Goal: Task Accomplishment & Management: Complete application form

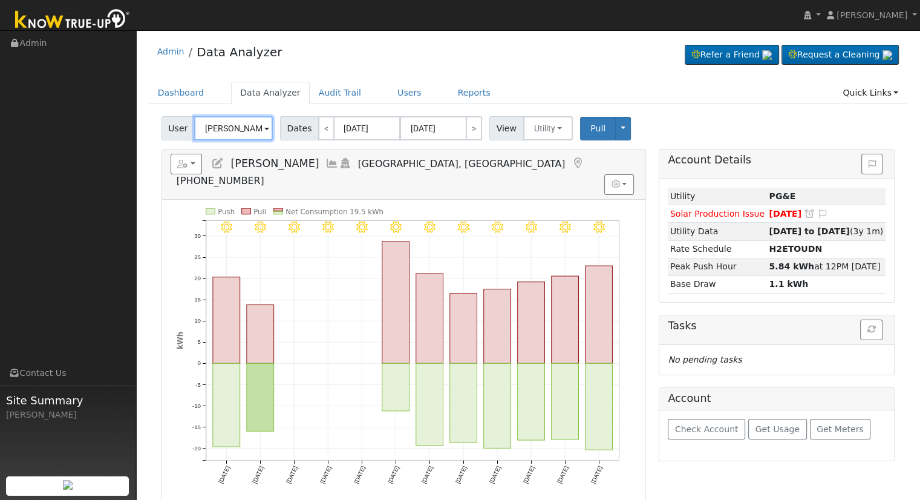
click at [220, 129] on input "Michael Morris" at bounding box center [233, 128] width 79 height 24
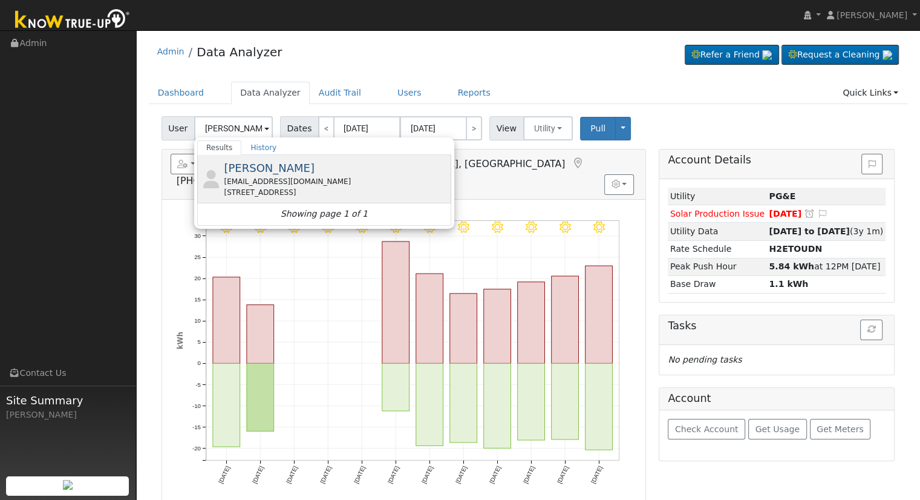
click at [249, 168] on span "Melanie Halstead" at bounding box center [269, 168] width 91 height 13
type input "Melanie Halstead"
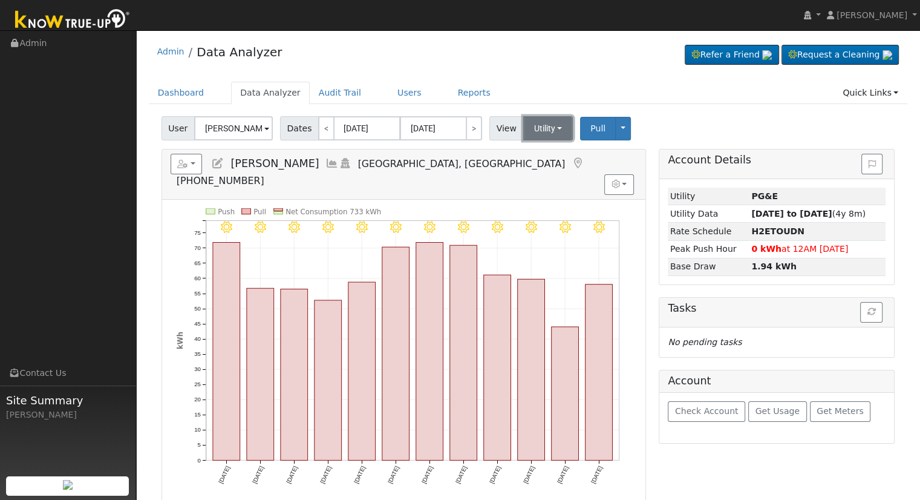
click at [535, 127] on button "Utility" at bounding box center [548, 128] width 50 height 24
click at [217, 164] on icon at bounding box center [217, 163] width 13 height 11
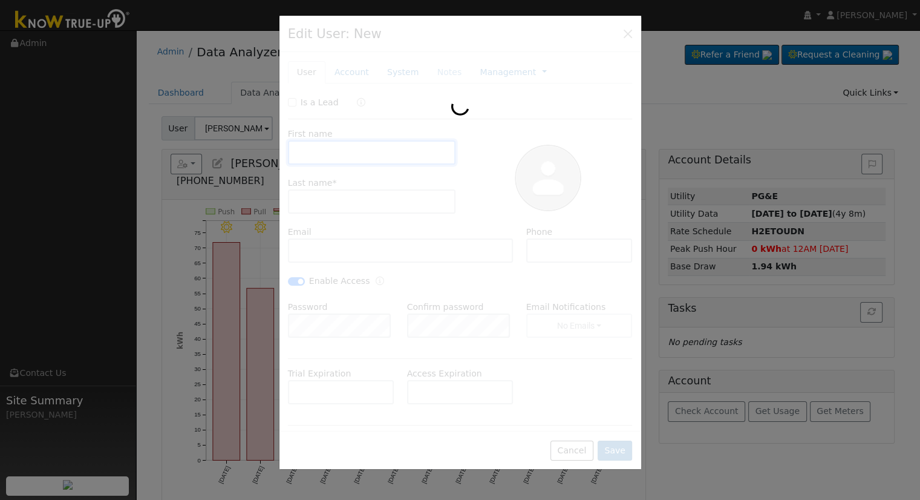
type input "Melanie"
type input "Halstead"
type input "mahalst@yahoo.com"
type input "559.840.7055"
checkbox input "true"
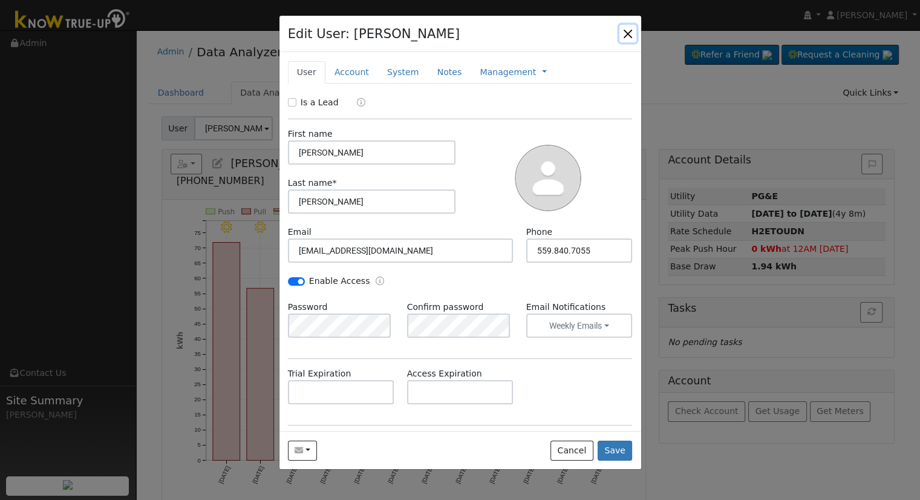
click at [626, 32] on button "button" at bounding box center [628, 33] width 17 height 17
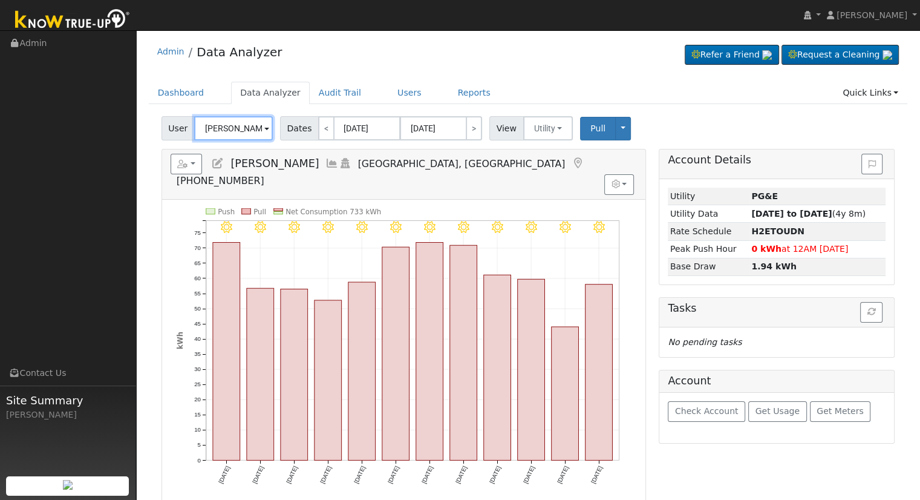
click at [250, 129] on input "Melanie Halstead" at bounding box center [233, 128] width 79 height 24
click at [235, 129] on input "Melanie Halstead" at bounding box center [233, 128] width 79 height 24
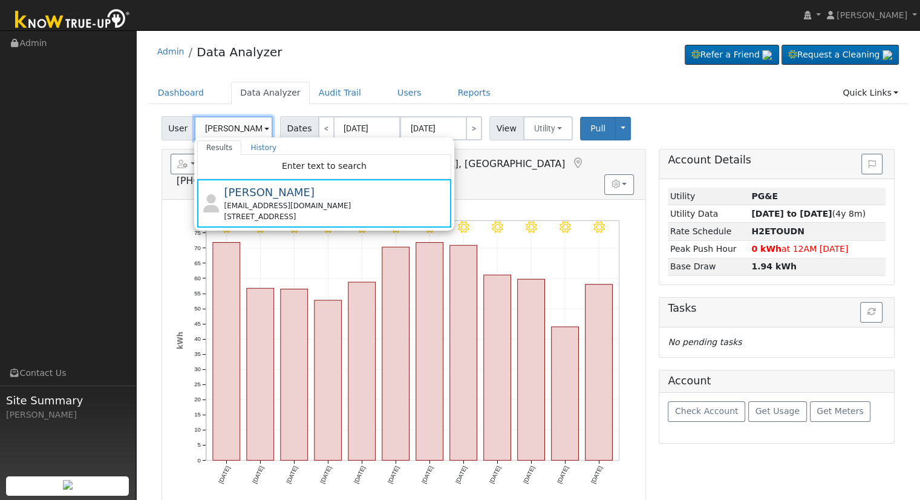
click at [235, 129] on input "Melanie Halstead" at bounding box center [233, 128] width 79 height 24
click at [235, 128] on input "Melanie Halstead" at bounding box center [233, 128] width 79 height 24
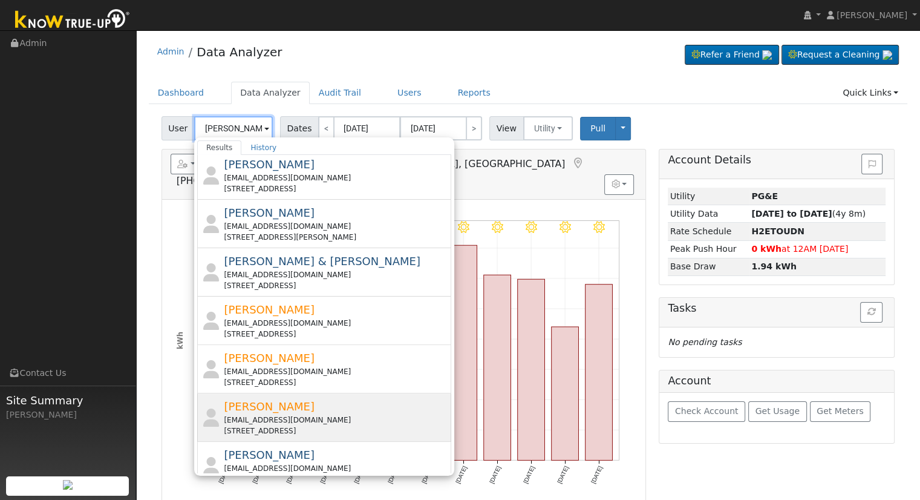
scroll to position [436, 0]
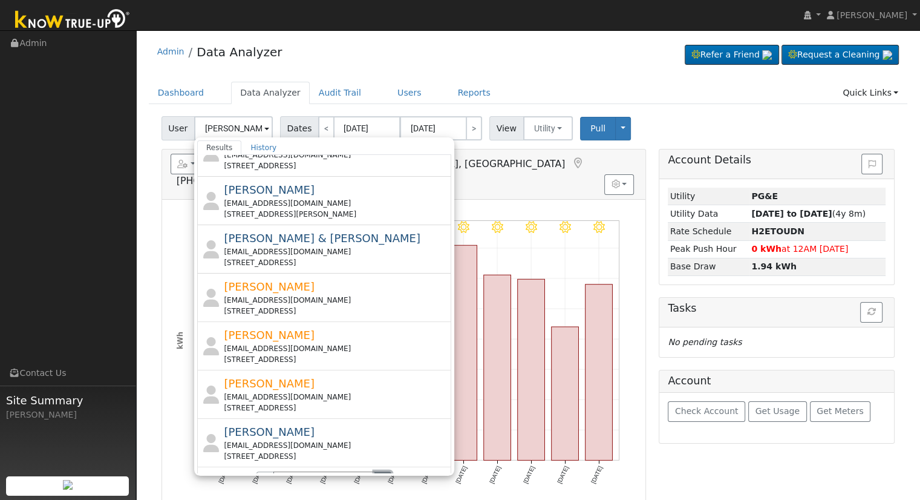
click at [379, 471] on button "›" at bounding box center [384, 481] width 18 height 21
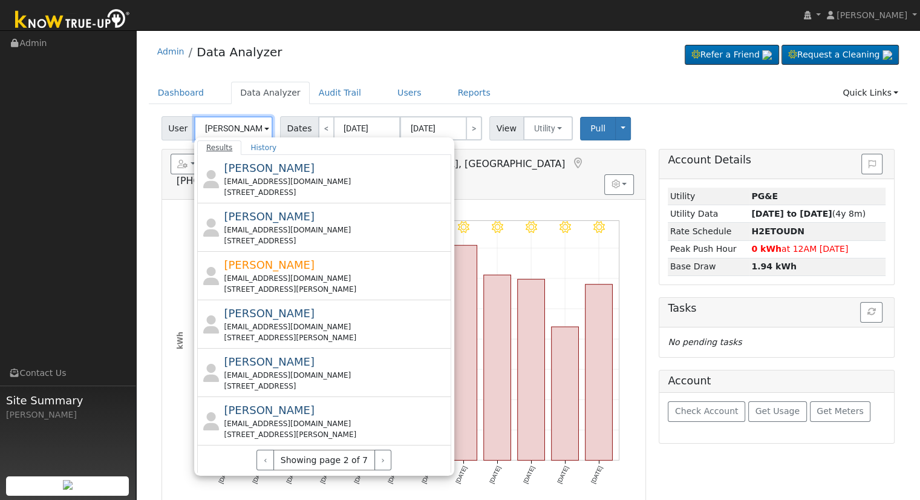
drag, startPoint x: 200, startPoint y: 128, endPoint x: 214, endPoint y: 142, distance: 19.7
click at [200, 128] on input "Singh" at bounding box center [233, 128] width 79 height 24
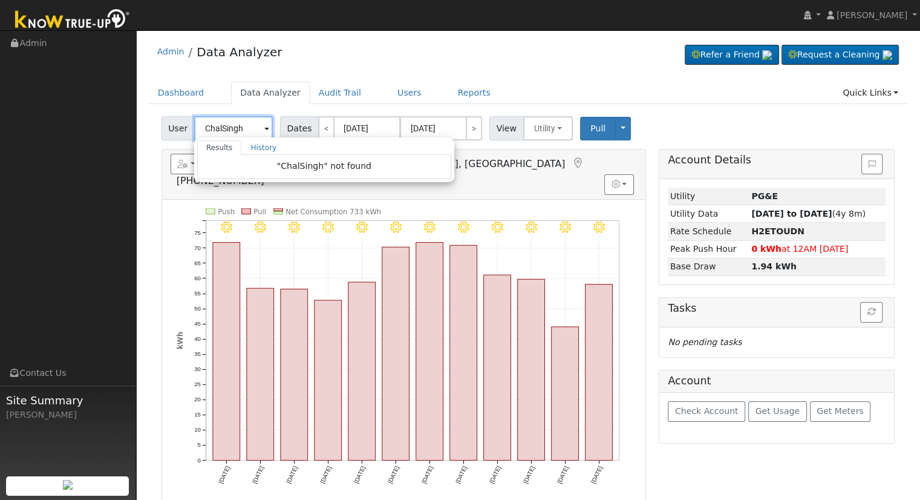
scroll to position [0, 0]
click at [388, 94] on link "Users" at bounding box center [409, 93] width 42 height 22
type input "Melanie Halstead"
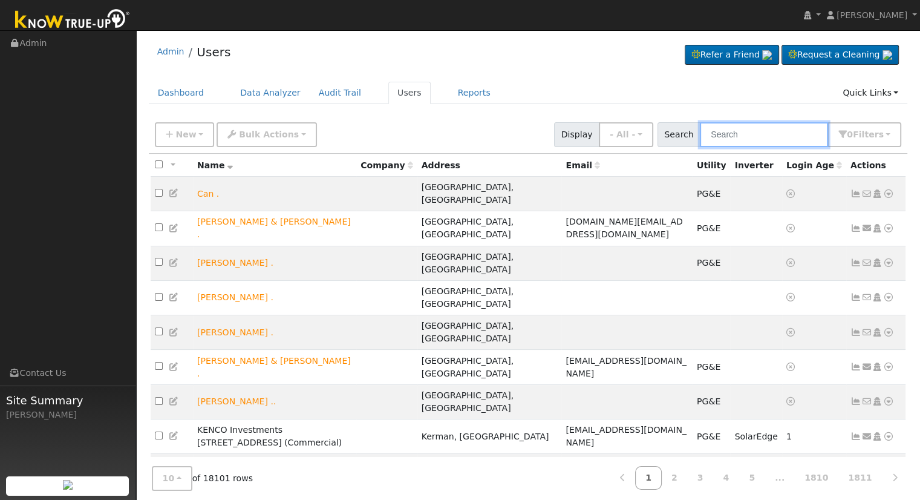
click at [733, 129] on input "text" at bounding box center [764, 134] width 128 height 25
paste input "[PERSON_NAME][EMAIL_ADDRESS][DOMAIN_NAME]"
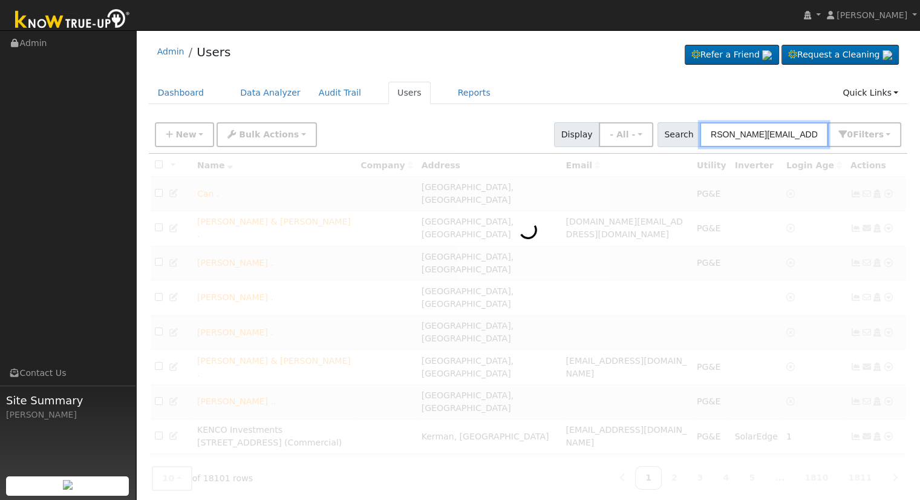
type input "[PERSON_NAME][EMAIL_ADDRESS][DOMAIN_NAME]"
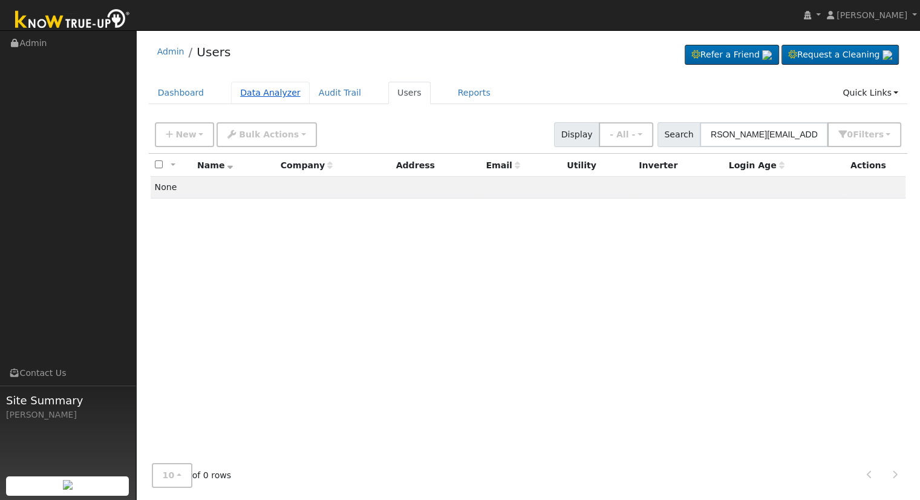
scroll to position [0, 0]
click at [250, 87] on link "Data Analyzer" at bounding box center [270, 93] width 79 height 22
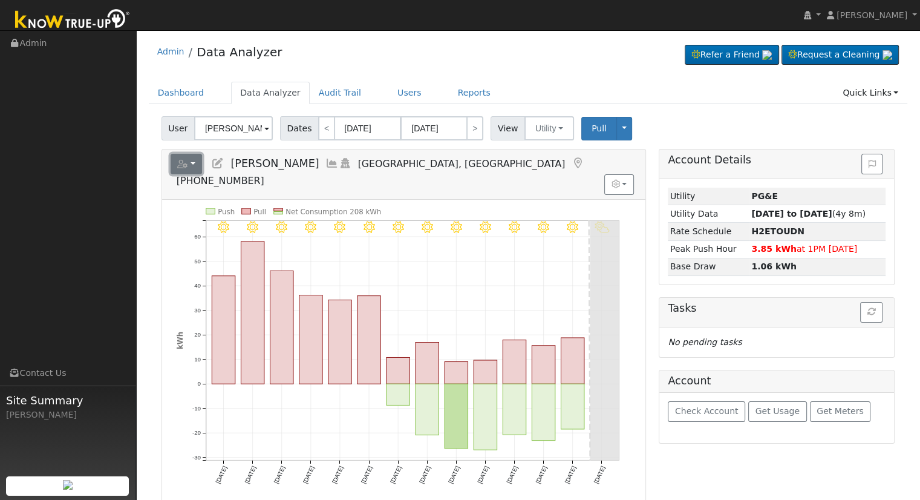
click at [186, 158] on button "button" at bounding box center [187, 164] width 32 height 21
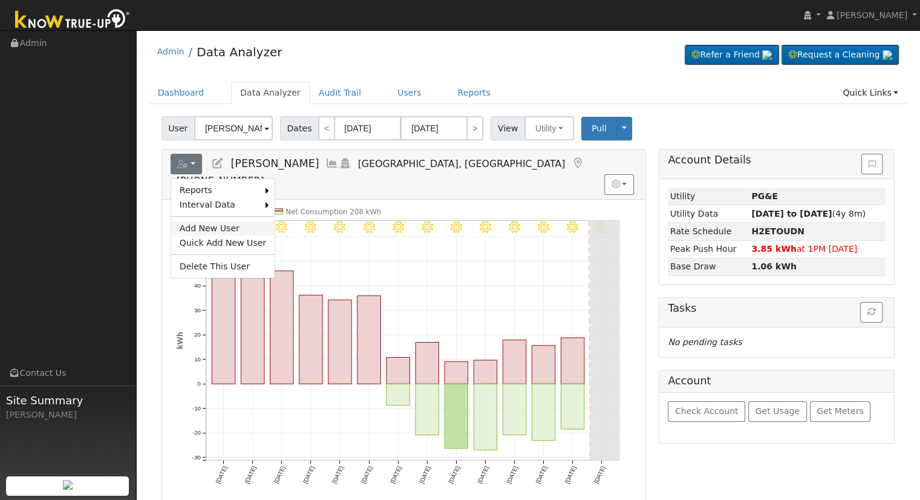
click at [221, 226] on link "Add New User" at bounding box center [222, 228] width 103 height 15
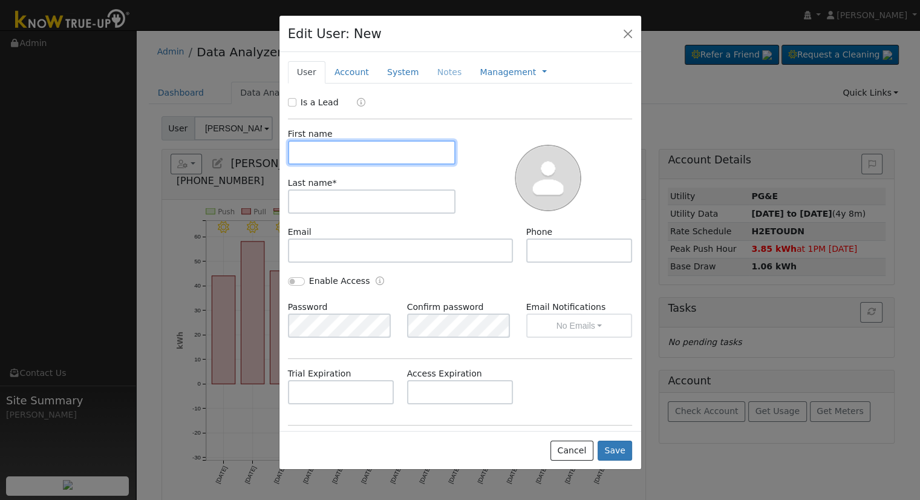
click at [334, 143] on input "text" at bounding box center [372, 152] width 168 height 24
click at [326, 151] on input "text" at bounding box center [372, 152] width 168 height 24
paste input "Chahal, Lakhwinder"
drag, startPoint x: 325, startPoint y: 152, endPoint x: 380, endPoint y: 157, distance: 55.3
click at [380, 157] on input "Chahal, Lakhwinder" at bounding box center [372, 152] width 168 height 24
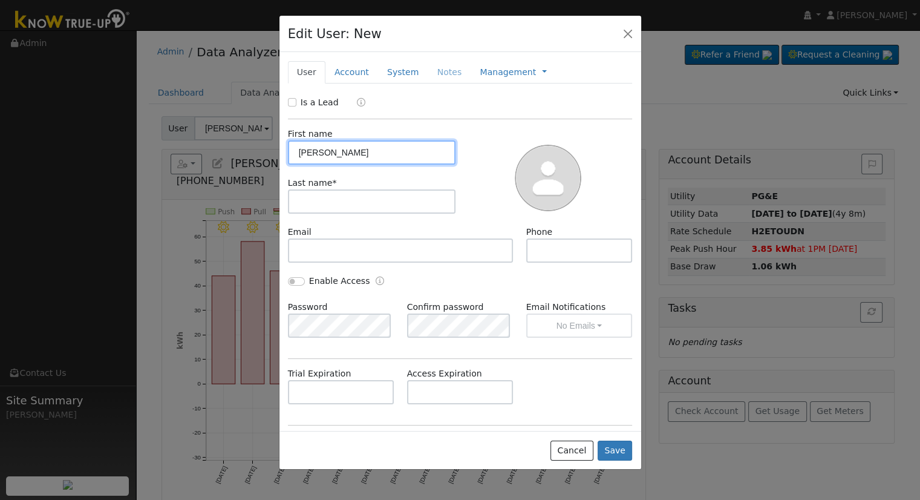
click at [297, 153] on input "Chahal" at bounding box center [372, 152] width 168 height 24
type input "Chahal"
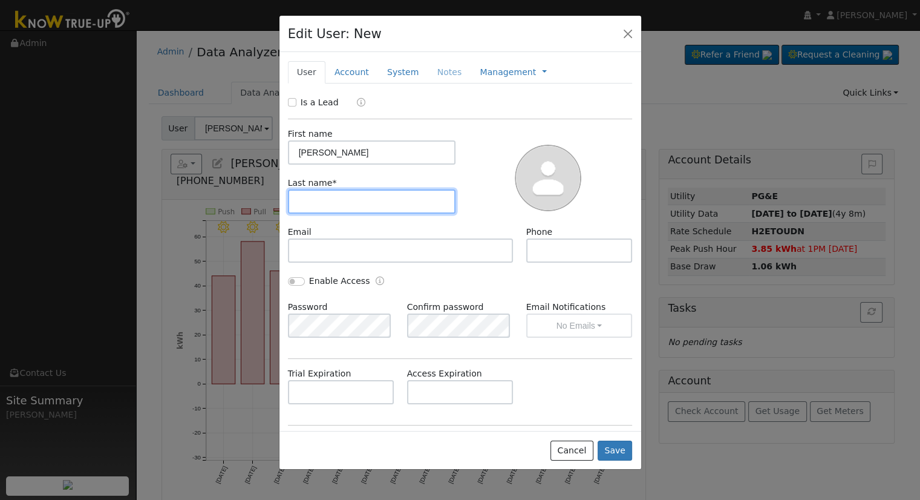
click at [322, 200] on input "text" at bounding box center [372, 201] width 168 height 24
paste input ", Lakhwinder"
drag, startPoint x: 303, startPoint y: 197, endPoint x: 305, endPoint y: 205, distance: 7.5
click at [303, 198] on input ", Lakhwinder" at bounding box center [372, 201] width 168 height 24
type input "Lakhwinder"
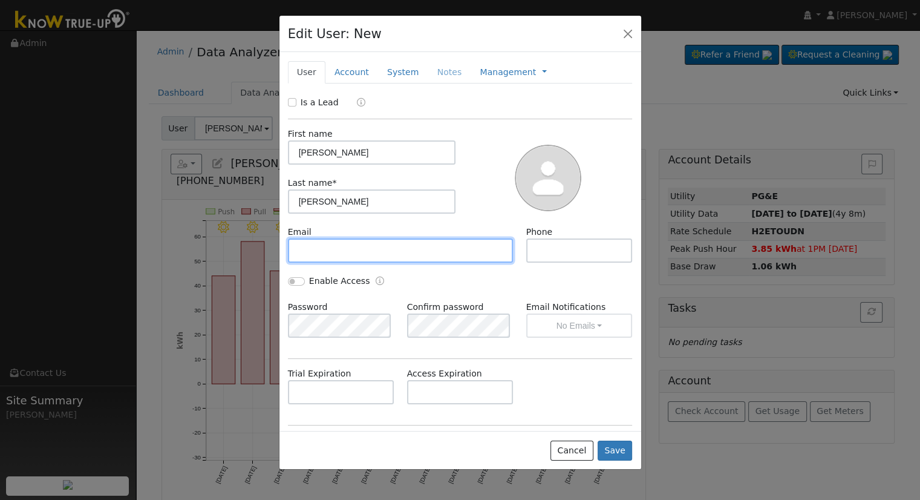
click at [323, 257] on input "text" at bounding box center [401, 250] width 226 height 24
click at [372, 243] on input "text" at bounding box center [401, 250] width 226 height 24
paste input "[PERSON_NAME][EMAIL_ADDRESS][DOMAIN_NAME]"
type input "[PERSON_NAME][EMAIL_ADDRESS][DOMAIN_NAME]"
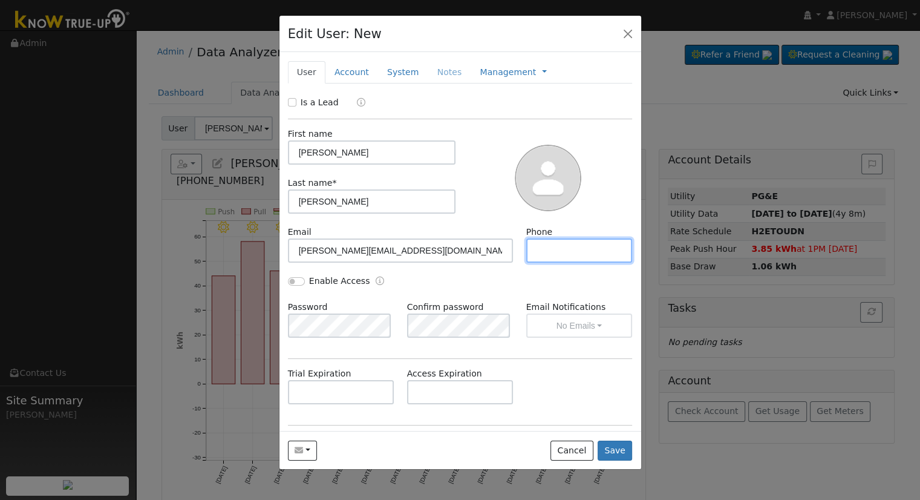
click at [557, 251] on input "text" at bounding box center [579, 250] width 106 height 24
click at [576, 260] on input "text" at bounding box center [579, 250] width 106 height 24
paste input "(661) 487-8367"
type input "(661) 487-8367"
click at [301, 280] on input "Enable Access" at bounding box center [296, 281] width 17 height 8
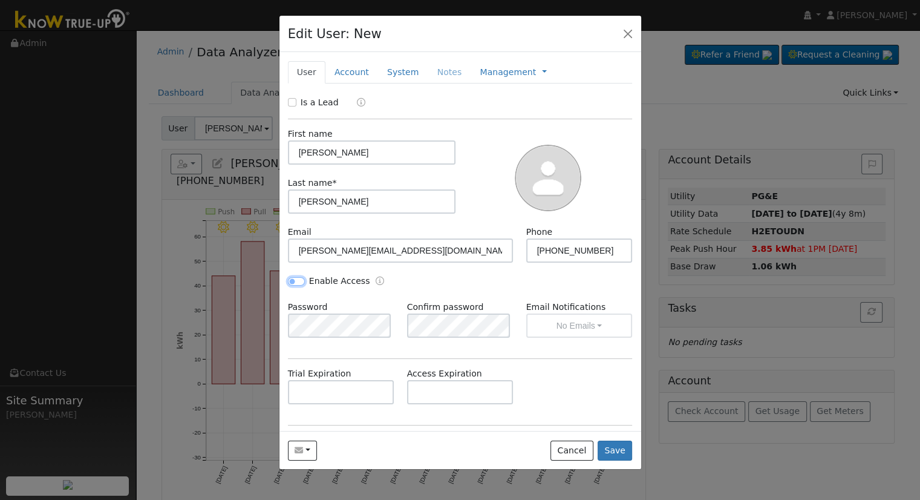
checkbox input "true"
click at [444, 280] on div "Enable Access" at bounding box center [370, 282] width 179 height 14
click at [597, 318] on button "No Emails" at bounding box center [579, 325] width 106 height 24
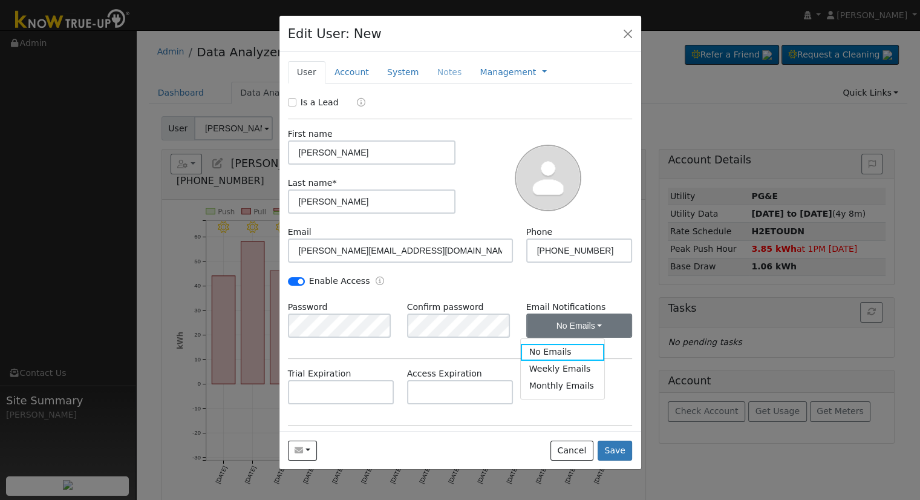
click at [582, 369] on link "Weekly Emails" at bounding box center [563, 369] width 84 height 17
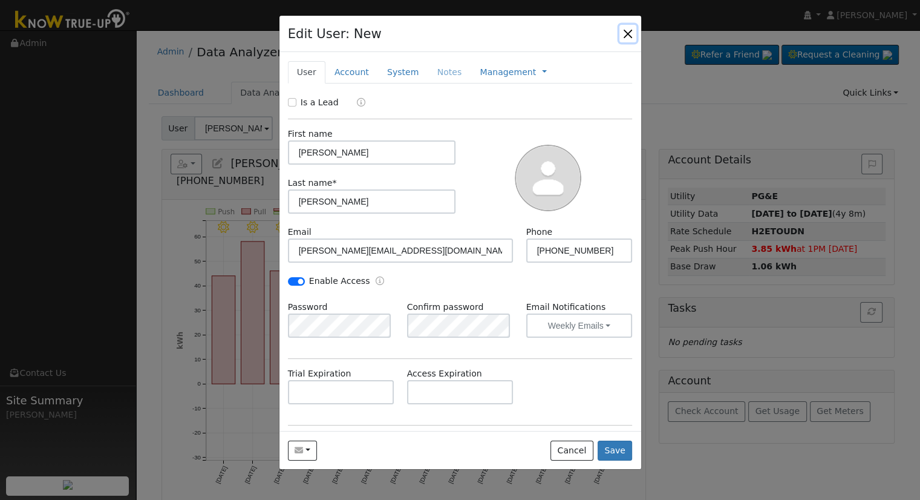
click at [632, 33] on button "button" at bounding box center [628, 33] width 17 height 17
